Goal: Task Accomplishment & Management: Manage account settings

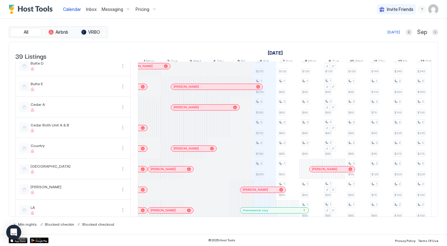
scroll to position [0, 346]
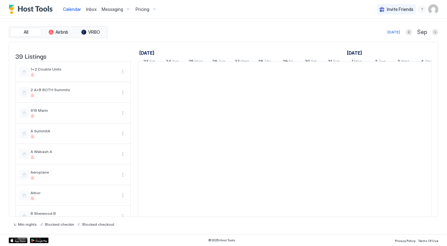
scroll to position [0, 346]
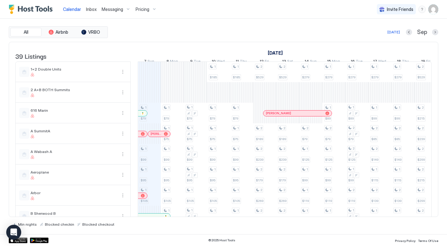
click at [116, 9] on span "Messaging" at bounding box center [113, 10] width 22 height 6
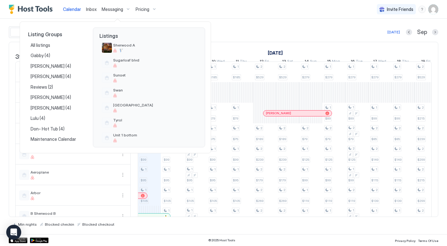
scroll to position [440, 0]
click at [115, 87] on span "Swan" at bounding box center [154, 88] width 83 height 5
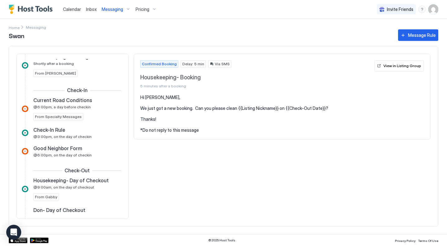
scroll to position [100, 0]
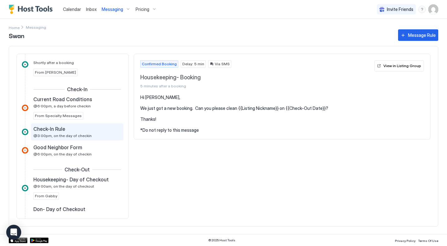
click at [84, 135] on span "@3:00pm, on the day of checkin" at bounding box center [62, 135] width 58 height 5
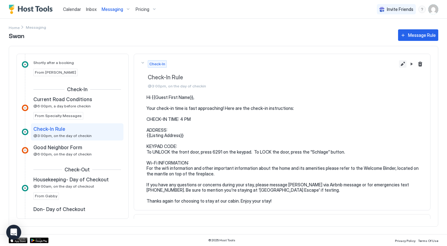
click at [403, 65] on button "Edit message rule" at bounding box center [402, 63] width 7 height 7
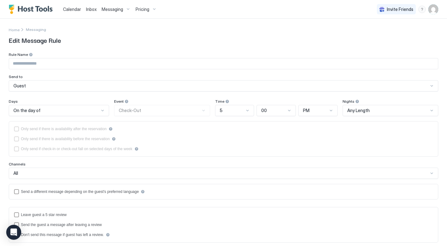
type input "**********"
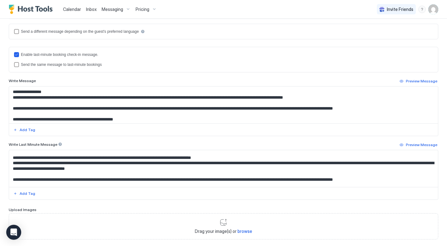
scroll to position [66, 0]
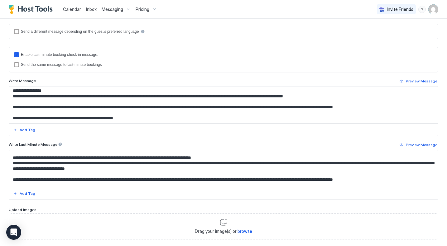
click at [339, 96] on textarea "**********" at bounding box center [223, 104] width 429 height 37
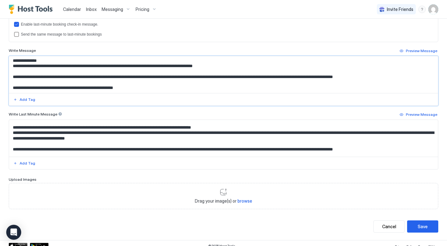
scroll to position [195, 0]
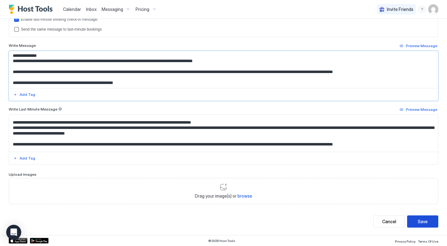
type textarea "**********"
click at [421, 221] on div "Save" at bounding box center [423, 221] width 10 height 7
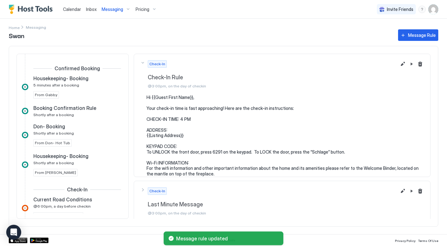
scroll to position [96, 0]
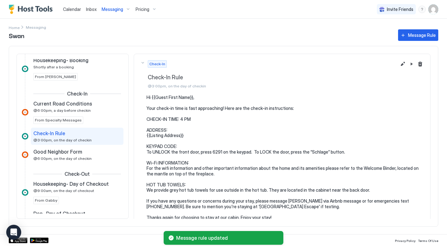
click at [38, 8] on img "Host Tools Logo" at bounding box center [32, 9] width 47 height 9
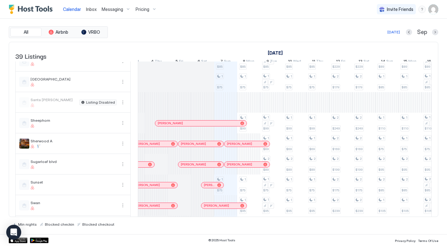
scroll to position [0, 264]
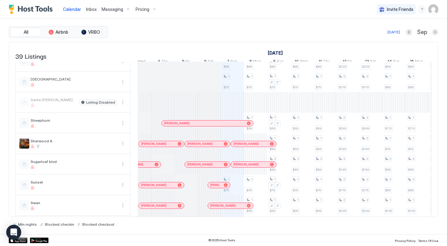
click at [234, 126] on div at bounding box center [234, 123] width 5 height 5
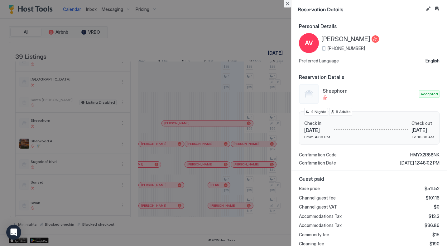
click at [287, 5] on button "Close" at bounding box center [287, 3] width 7 height 7
